Goal: Navigation & Orientation: Find specific page/section

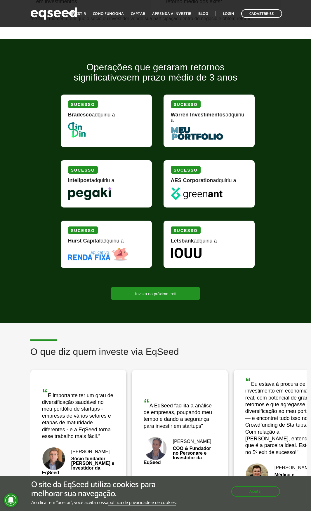
scroll to position [642, 0]
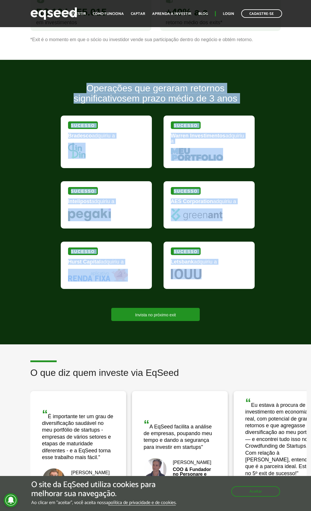
drag, startPoint x: 40, startPoint y: 116, endPoint x: 252, endPoint y: 274, distance: 264.4
click at [252, 274] on div "Operações que geraram retornos significativos em prazo médio de 3 anos Sucesso …" at bounding box center [155, 202] width 311 height 238
copy div "Operações que geraram retornos significativos em prazo médio de 3 anos Sucesso …"
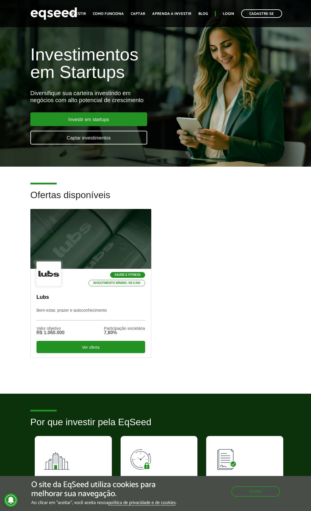
scroll to position [0, 0]
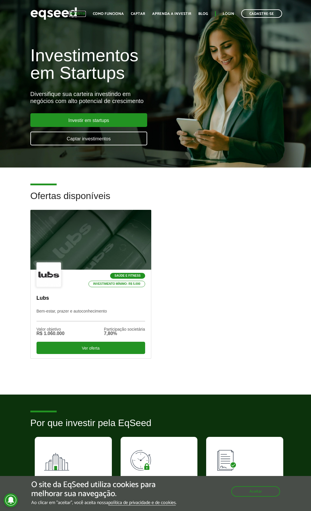
click at [80, 13] on link "Investir" at bounding box center [77, 14] width 17 height 4
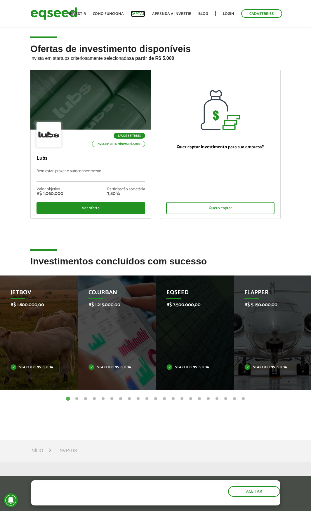
click at [143, 15] on link "Captar" at bounding box center [138, 14] width 14 height 4
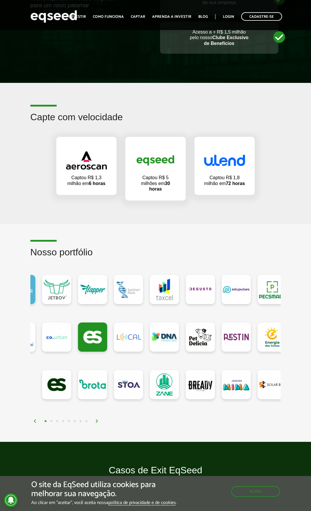
scroll to position [379, 0]
